Goal: Obtain resource: Obtain resource

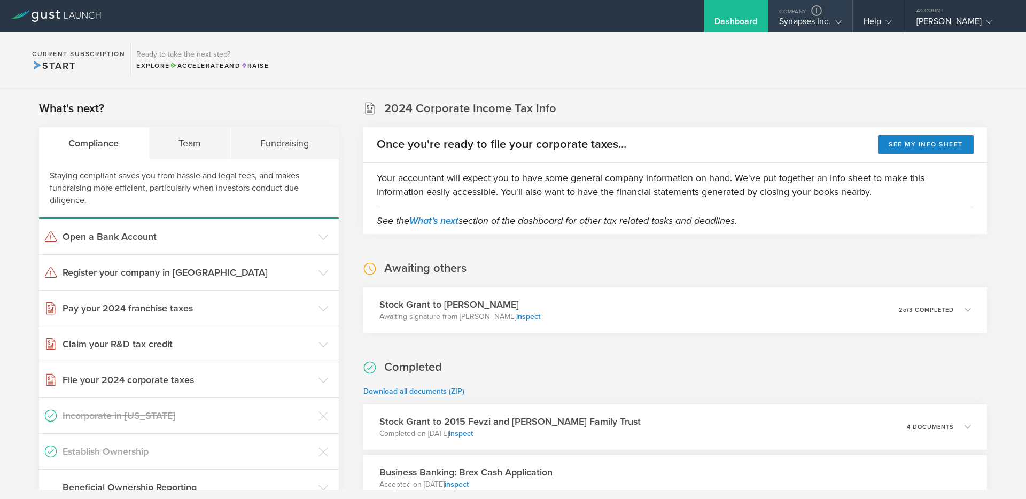
click at [825, 25] on div "Synapses Inc." at bounding box center [810, 24] width 62 height 16
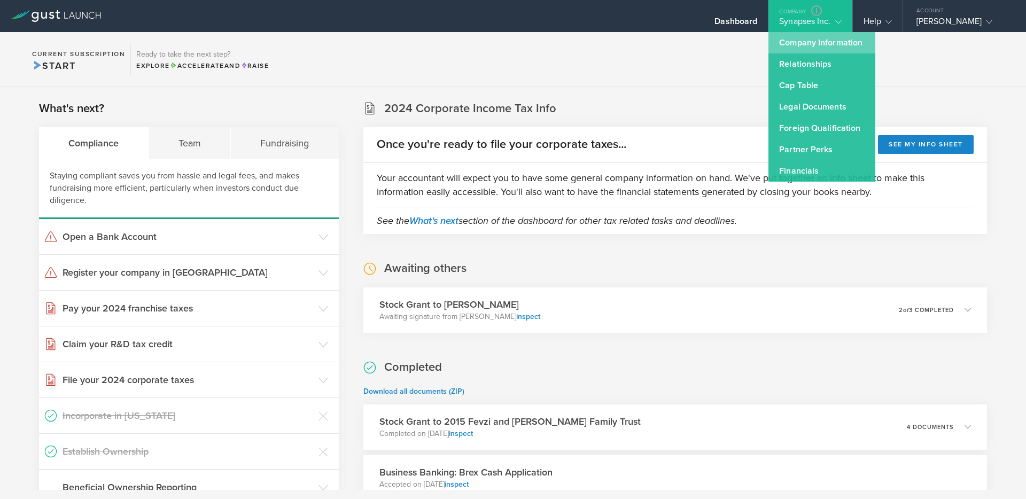
click at [806, 42] on link "Company Information" at bounding box center [821, 42] width 107 height 21
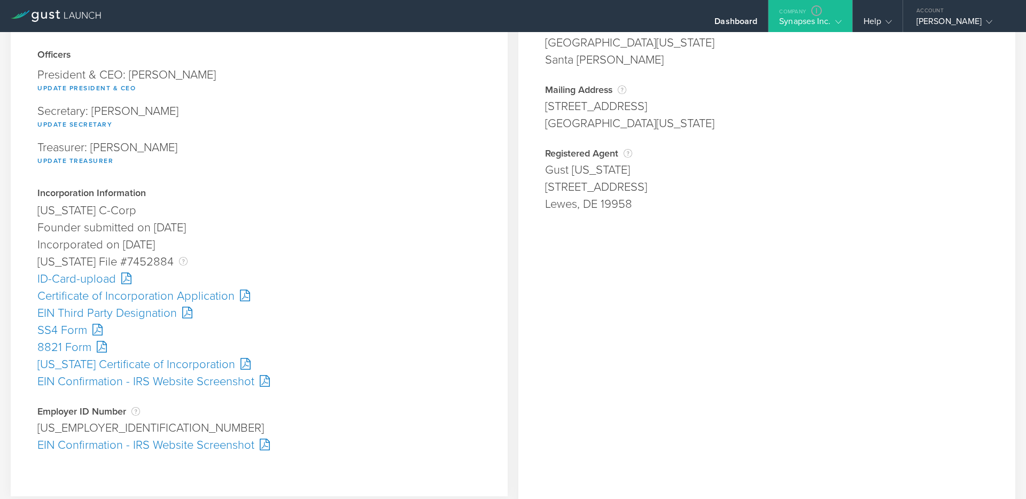
scroll to position [129, 0]
click at [162, 367] on div "[US_STATE] Certificate of Incorporation" at bounding box center [258, 363] width 443 height 17
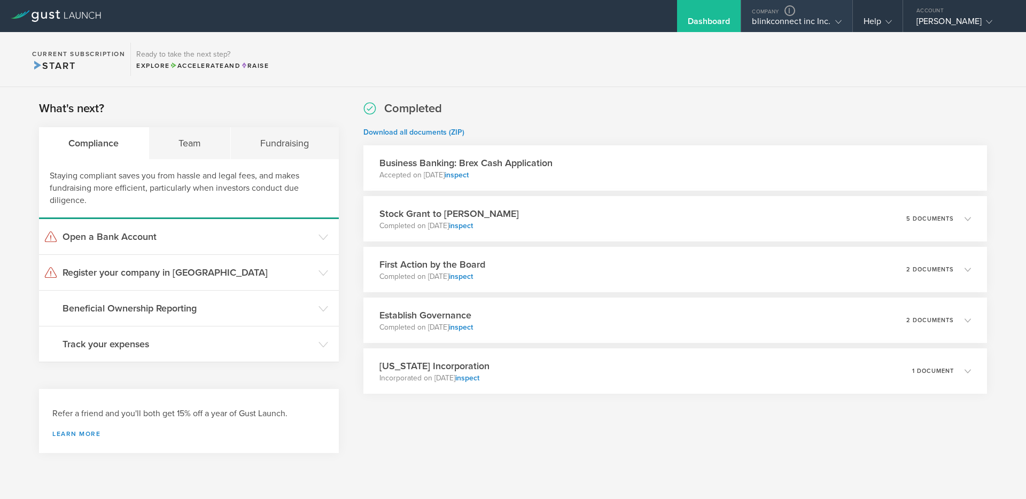
click at [825, 20] on div "blinkconnect inc Inc." at bounding box center [796, 24] width 89 height 16
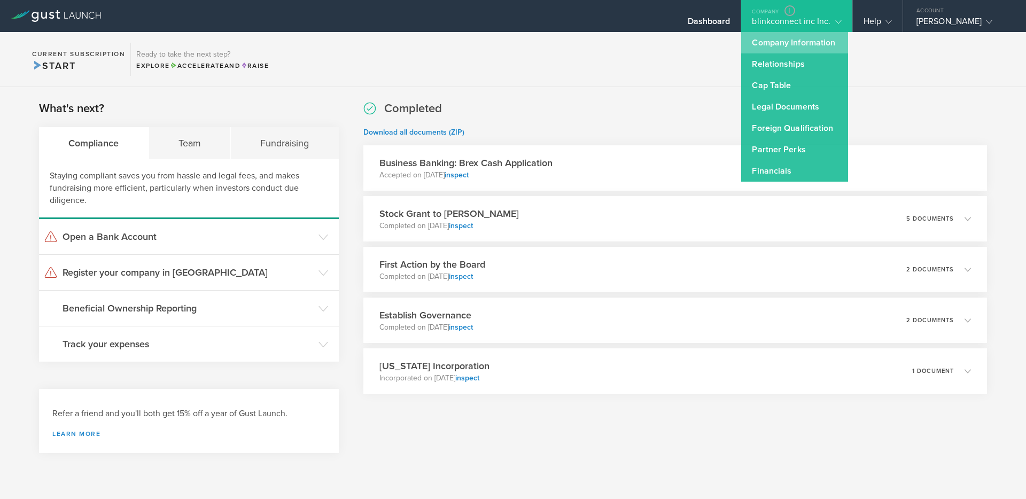
click at [772, 43] on link "Company Information" at bounding box center [794, 42] width 107 height 21
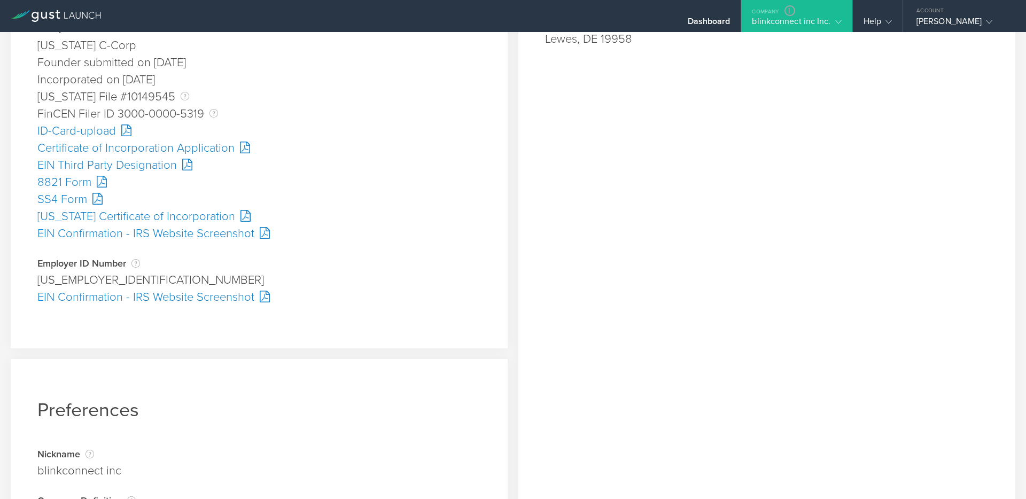
scroll to position [346, 0]
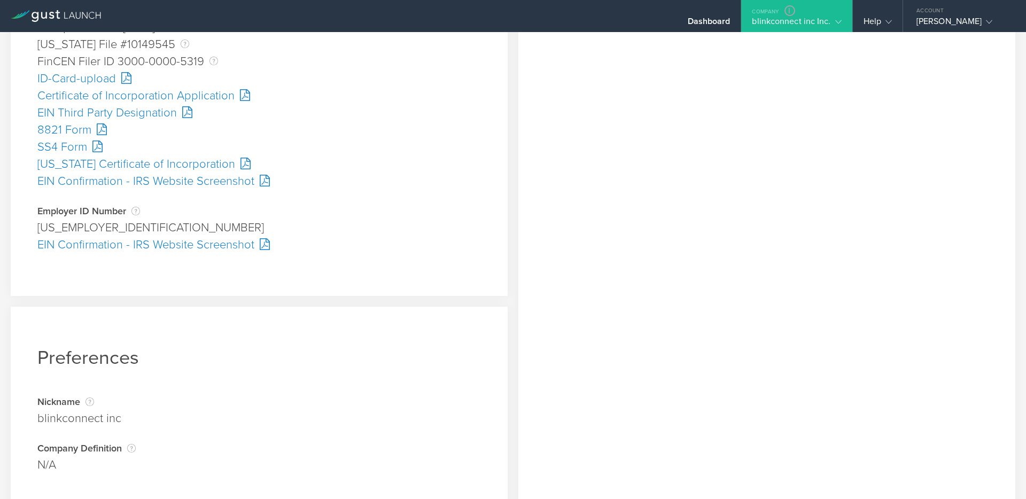
click at [120, 98] on div "Certificate of Incorporation Application" at bounding box center [258, 95] width 443 height 17
click at [183, 166] on div "[US_STATE] Certificate of Incorporation" at bounding box center [258, 163] width 443 height 17
